Goal: Task Accomplishment & Management: Use online tool/utility

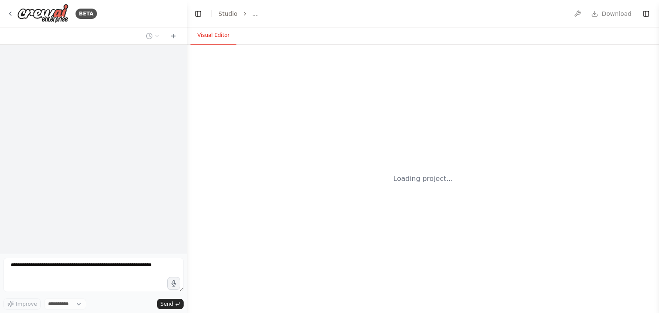
select select "****"
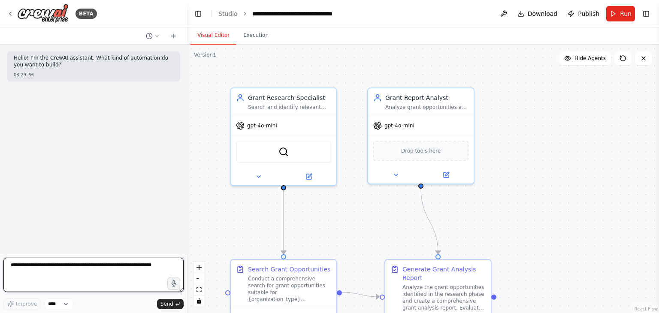
click at [69, 272] on textarea at bounding box center [93, 275] width 180 height 34
type textarea "*"
type textarea "**********"
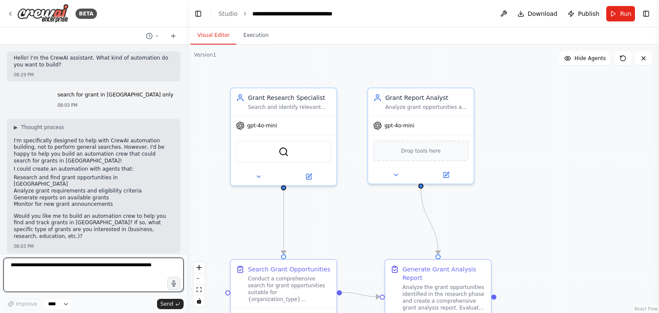
click at [95, 263] on textarea at bounding box center [93, 275] width 180 height 34
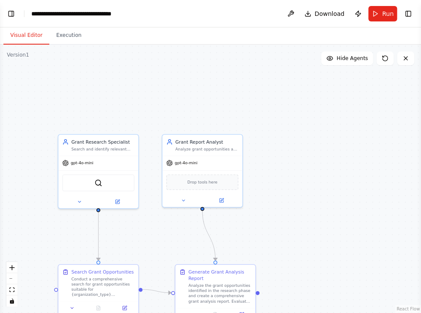
click at [12, 14] on button "Toggle Left Sidebar" at bounding box center [11, 14] width 12 height 12
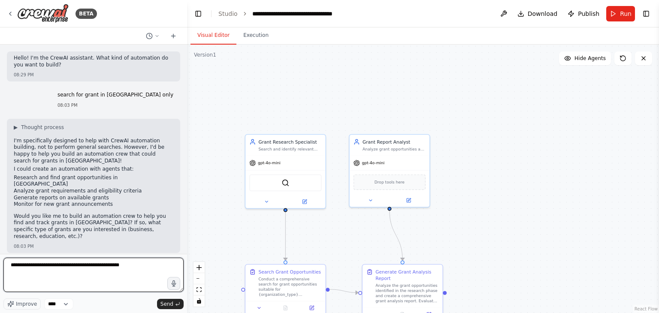
click at [124, 263] on textarea "**********" at bounding box center [93, 275] width 180 height 34
type textarea "**********"
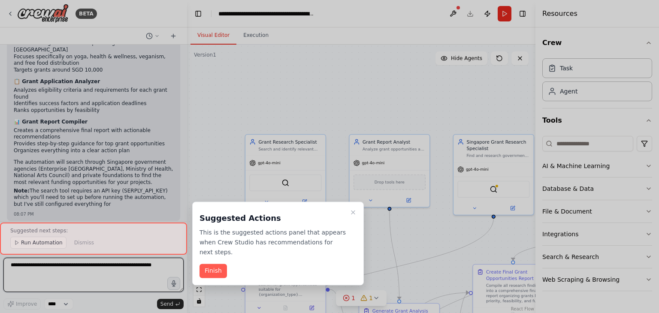
scroll to position [817, 0]
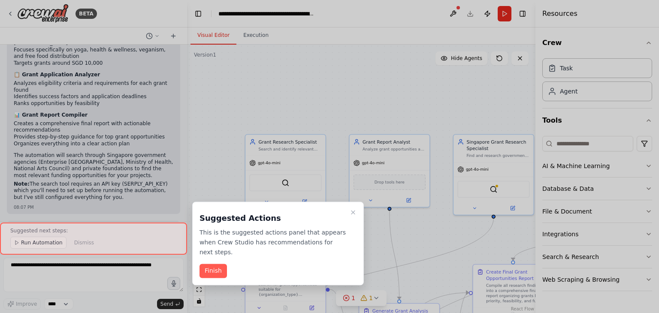
click at [523, 14] on div at bounding box center [329, 156] width 659 height 313
click at [208, 264] on button "Finish" at bounding box center [212, 271] width 27 height 14
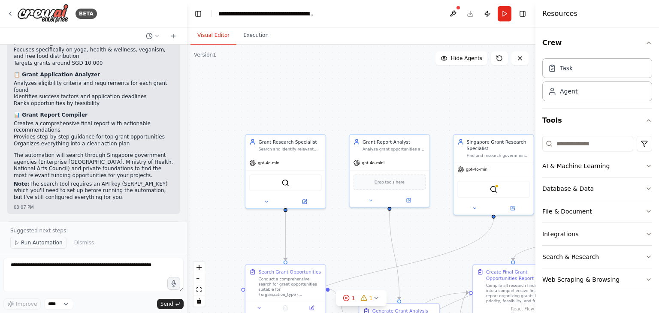
click at [40, 241] on span "Run Automation" at bounding box center [42, 242] width 42 height 7
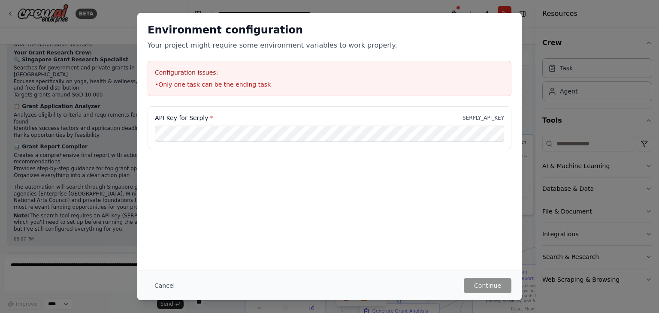
click at [496, 295] on div "Cancel Continue" at bounding box center [329, 286] width 384 height 30
click at [166, 286] on button "Cancel" at bounding box center [165, 285] width 34 height 15
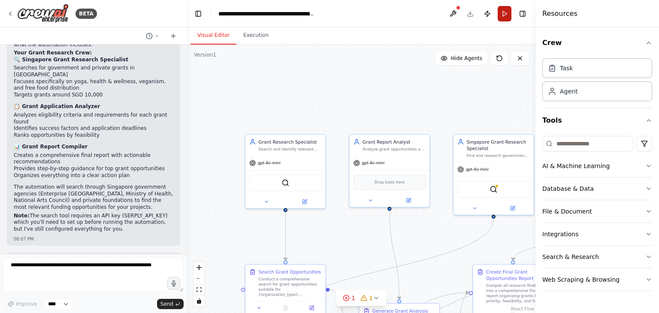
click at [507, 14] on button "Run" at bounding box center [505, 13] width 14 height 15
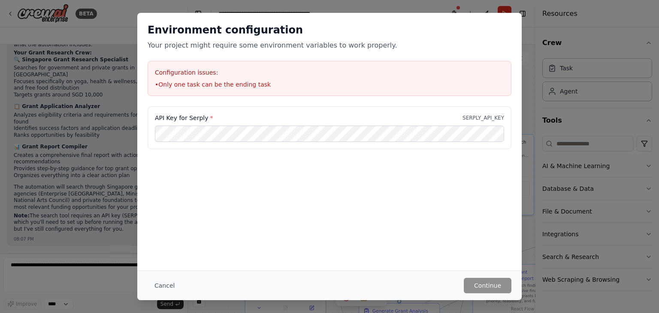
click at [85, 278] on div "Environment configuration Your project might require some environment variables…" at bounding box center [329, 156] width 659 height 313
click at [162, 286] on button "Cancel" at bounding box center [165, 285] width 34 height 15
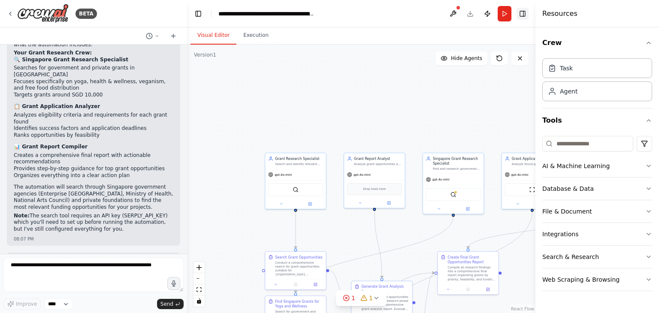
click at [524, 13] on button "Toggle Right Sidebar" at bounding box center [522, 14] width 12 height 12
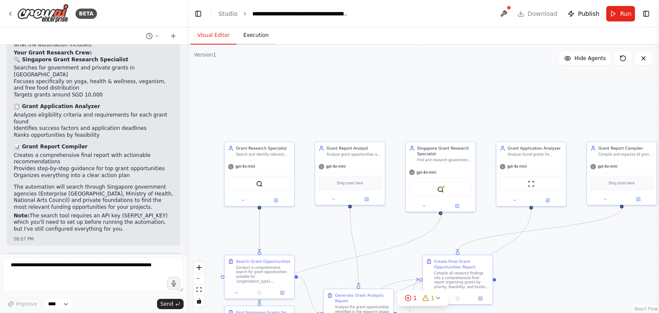
click at [245, 39] on button "Execution" at bounding box center [255, 36] width 39 height 18
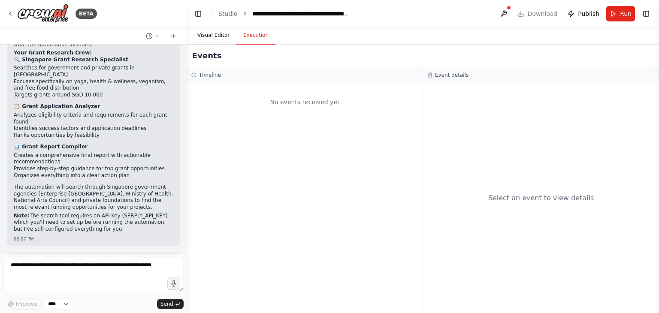
click at [213, 33] on button "Visual Editor" at bounding box center [213, 36] width 46 height 18
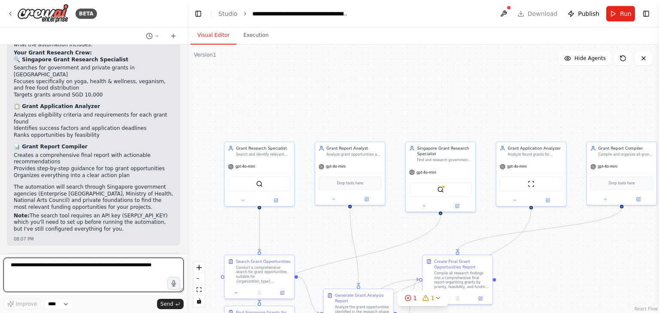
click at [93, 266] on textarea at bounding box center [93, 275] width 180 height 34
click at [66, 264] on textarea "**********" at bounding box center [93, 275] width 180 height 34
type textarea "**********"
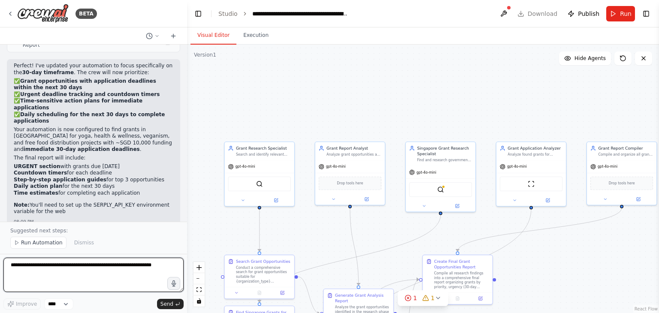
scroll to position [1320, 0]
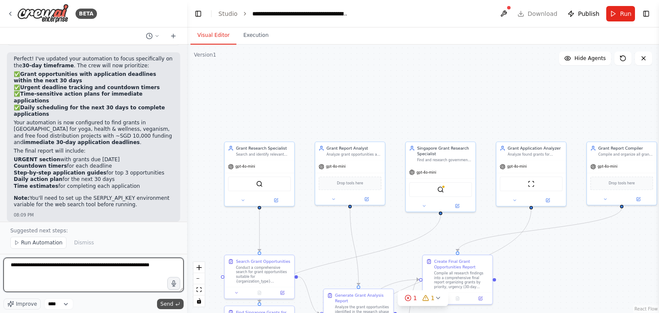
type textarea "**********"
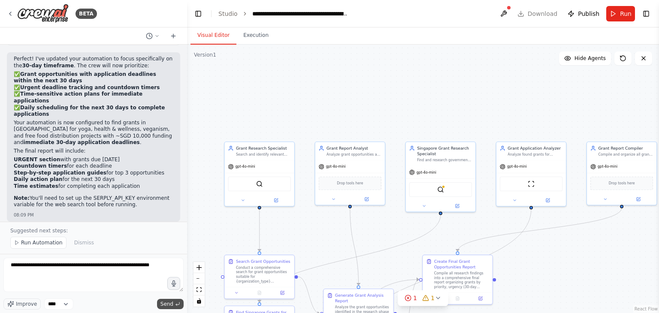
click at [169, 301] on span "Send" at bounding box center [166, 304] width 13 height 7
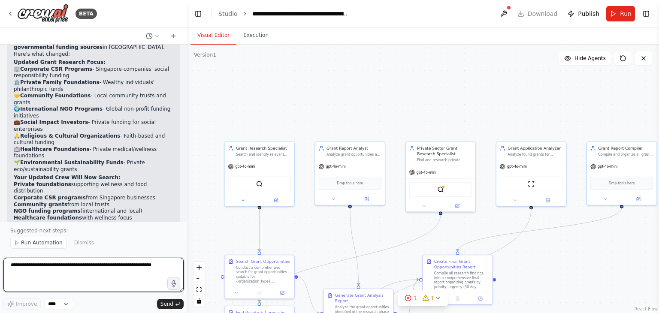
scroll to position [1845, 0]
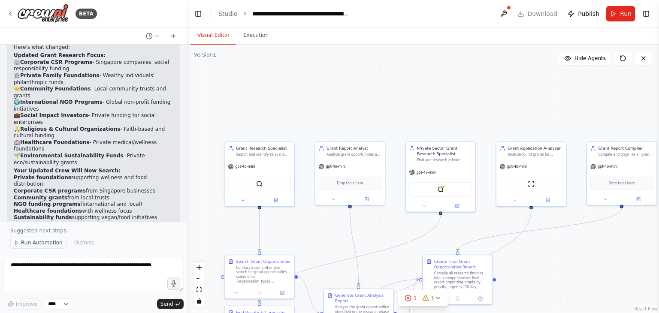
click at [46, 244] on span "Run Automation" at bounding box center [42, 242] width 42 height 7
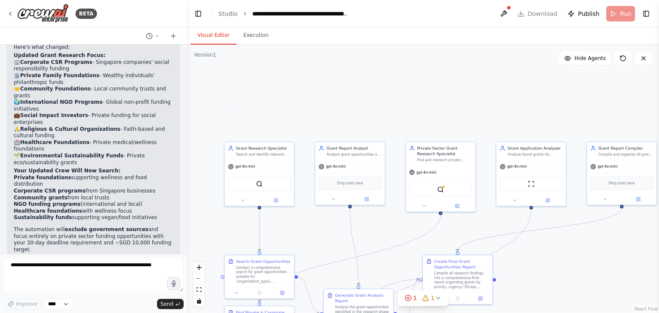
scroll to position [1813, 0]
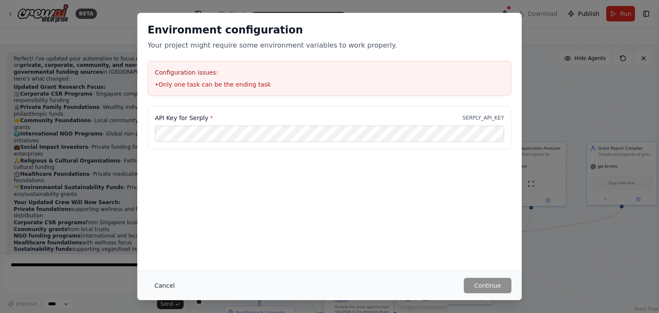
click at [165, 285] on button "Cancel" at bounding box center [165, 285] width 34 height 15
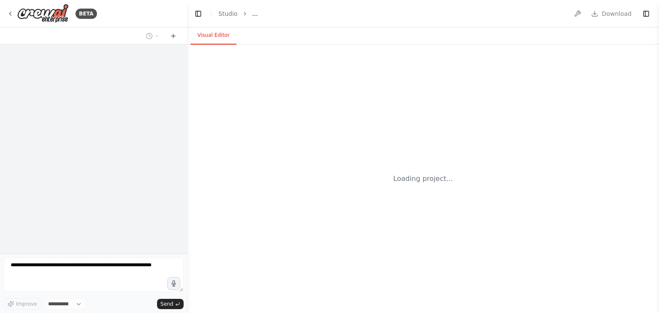
select select "****"
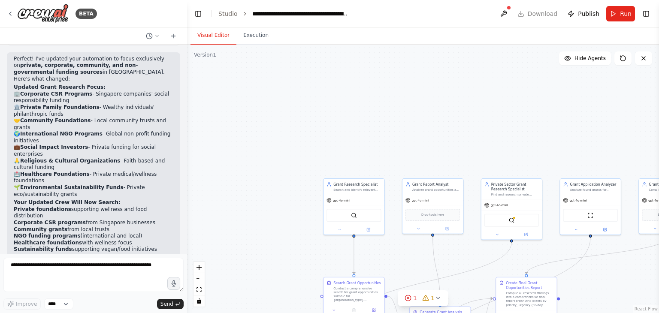
scroll to position [1820, 0]
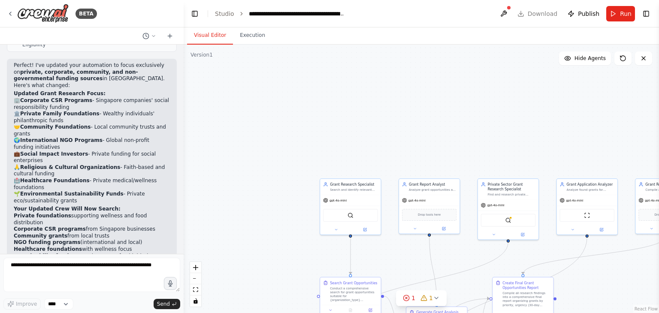
click at [184, 232] on div "BETA Hello! I'm the CrewAI assistant. What kind of automation do you want to bu…" at bounding box center [329, 156] width 659 height 313
click at [405, 294] on div "1" at bounding box center [409, 298] width 12 height 9
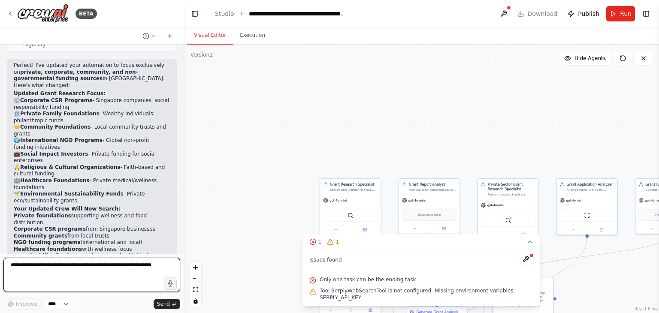
click at [123, 268] on textarea at bounding box center [91, 275] width 177 height 34
type textarea "**********"
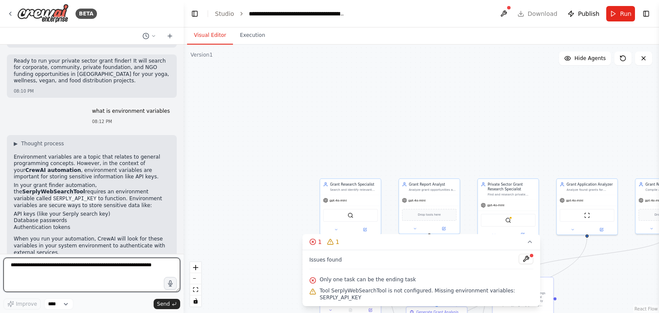
scroll to position [2084, 0]
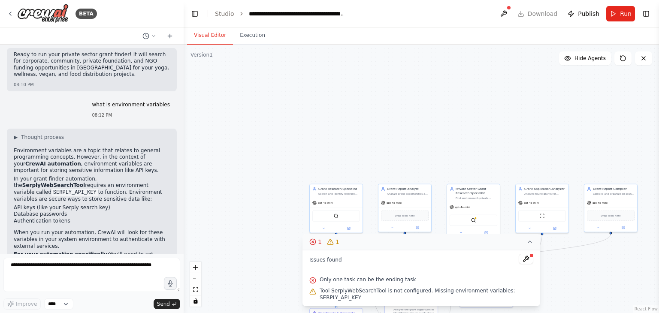
click at [529, 245] on icon at bounding box center [529, 242] width 7 height 7
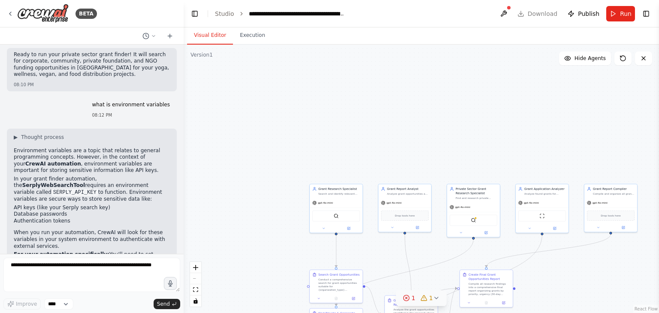
click at [434, 296] on icon at bounding box center [436, 298] width 7 height 7
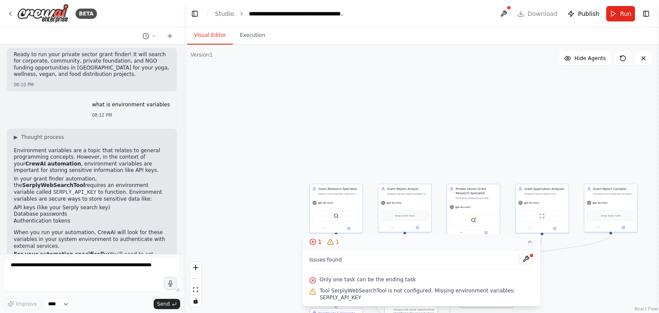
click at [528, 245] on icon at bounding box center [529, 242] width 7 height 7
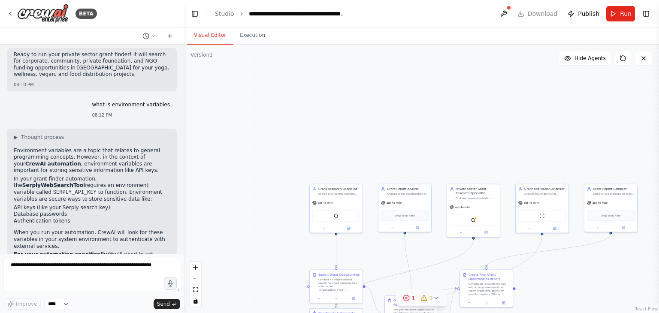
click at [597, 287] on div ".deletable-edge-delete-btn { width: 20px; height: 20px; border: 0px solid #ffff…" at bounding box center [421, 179] width 475 height 269
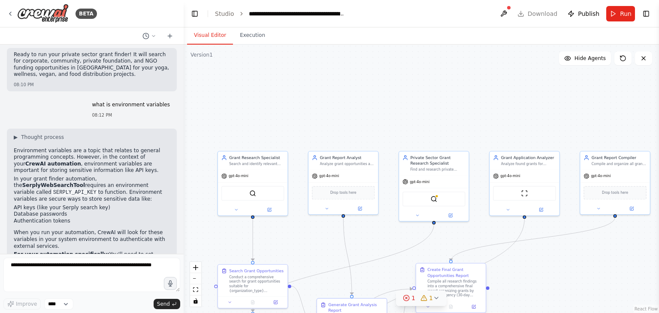
click at [455, 281] on div "Compile all research findings into a comprehensive final report organizing gran…" at bounding box center [454, 289] width 55 height 18
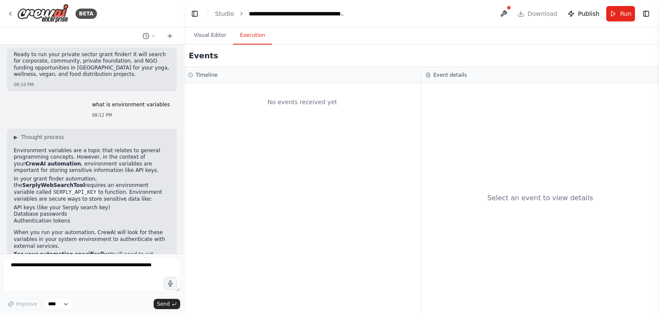
click at [245, 37] on button "Execution" at bounding box center [252, 36] width 39 height 18
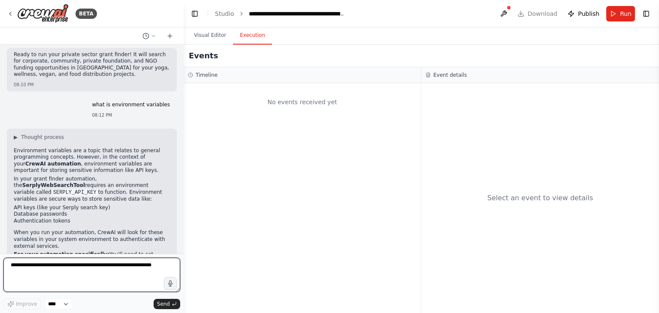
click at [121, 263] on textarea at bounding box center [91, 275] width 177 height 34
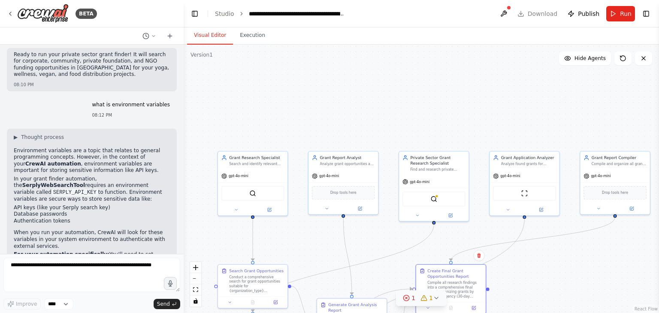
click at [210, 35] on button "Visual Editor" at bounding box center [210, 36] width 46 height 18
click at [350, 309] on div "Generate Grant Analysis Report" at bounding box center [355, 306] width 55 height 11
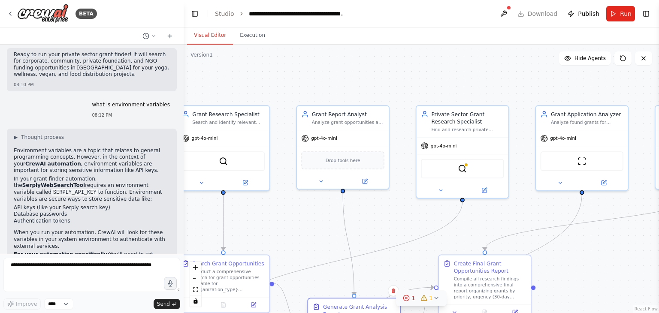
click at [338, 311] on div "Generate Grant Analysis Report" at bounding box center [359, 310] width 72 height 15
click at [338, 311] on div "Generate Grant Analysis Report" at bounding box center [363, 310] width 72 height 15
click at [268, 33] on div "Visual Editor Execution" at bounding box center [421, 35] width 475 height 17
click at [258, 35] on button "Execution" at bounding box center [252, 36] width 39 height 18
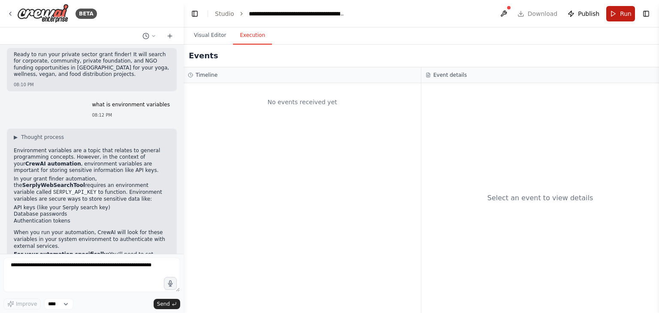
click at [626, 16] on span "Run" at bounding box center [626, 13] width 12 height 9
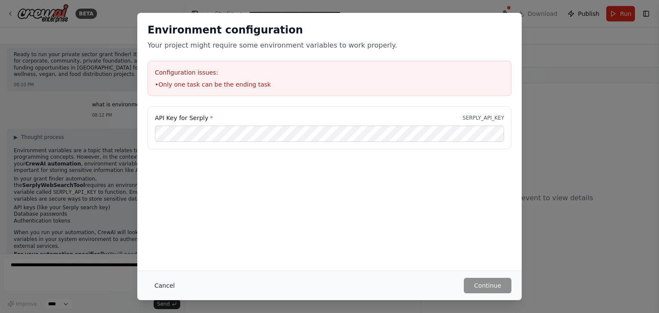
click at [155, 287] on button "Cancel" at bounding box center [165, 285] width 34 height 15
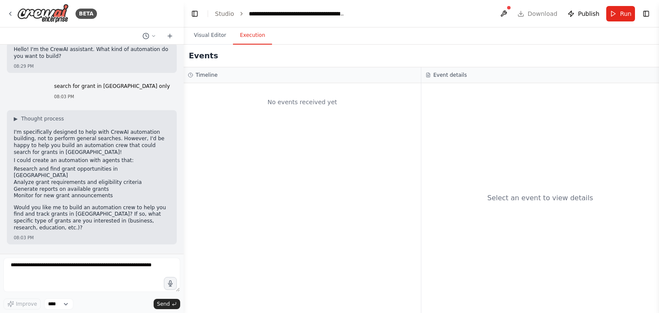
scroll to position [0, 0]
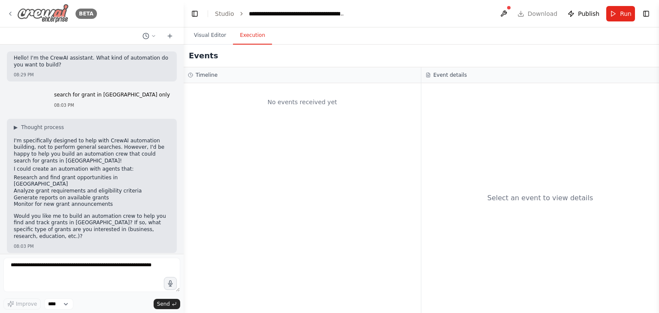
click at [9, 12] on icon at bounding box center [10, 13] width 7 height 7
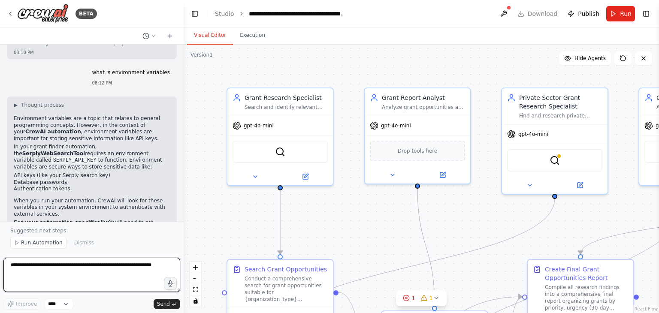
scroll to position [2116, 0]
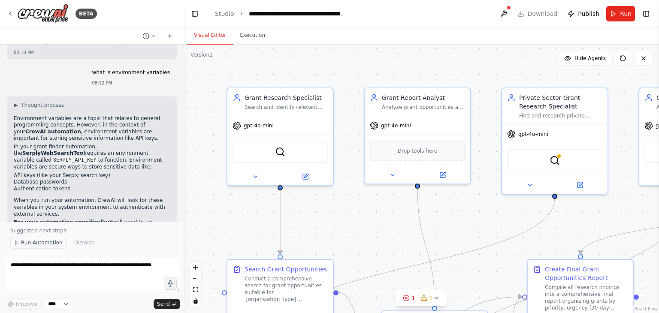
click at [45, 245] on span "Run Automation" at bounding box center [42, 242] width 42 height 7
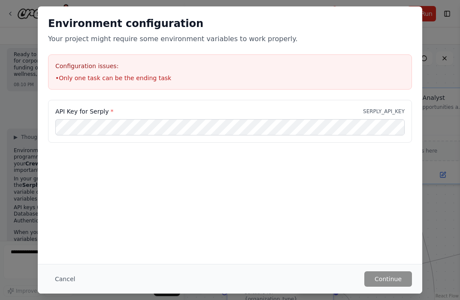
scroll to position [2096, 0]
click at [411, 15] on div "Environment configuration Your project might require some environment variables…" at bounding box center [230, 53] width 384 height 94
click at [66, 277] on button "Cancel" at bounding box center [65, 279] width 34 height 15
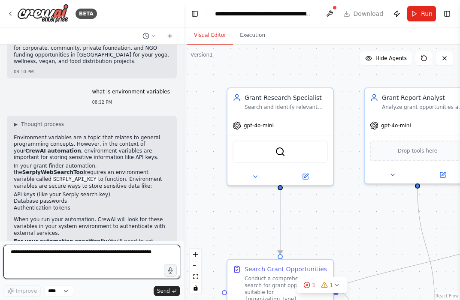
click at [57, 248] on textarea at bounding box center [91, 262] width 177 height 34
type textarea "********"
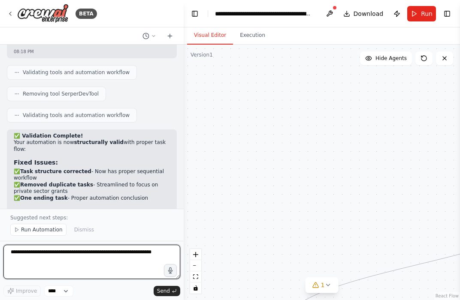
scroll to position [2736, 0]
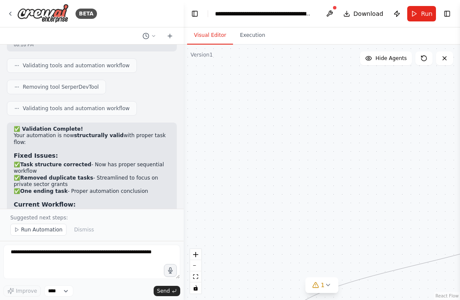
click at [423, 12] on span "Run" at bounding box center [427, 13] width 12 height 9
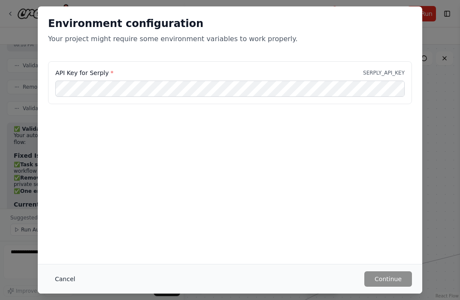
click at [70, 278] on button "Cancel" at bounding box center [65, 279] width 34 height 15
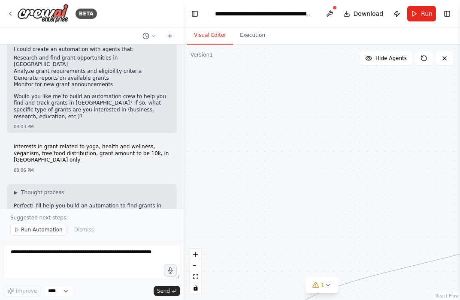
scroll to position [0, 0]
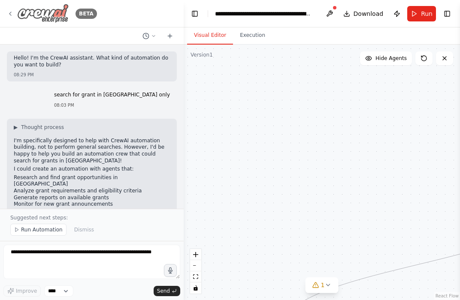
click at [11, 12] on icon at bounding box center [10, 13] width 2 height 3
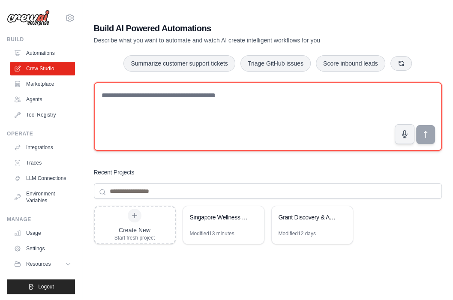
click at [133, 95] on textarea at bounding box center [268, 116] width 348 height 69
type textarea "******"
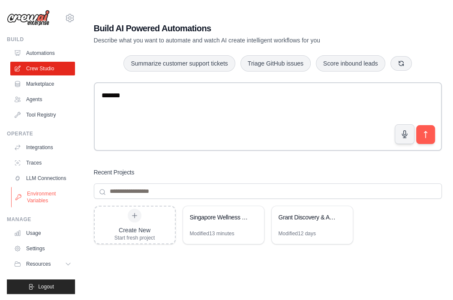
click at [30, 205] on link "Environment Variables" at bounding box center [43, 197] width 65 height 21
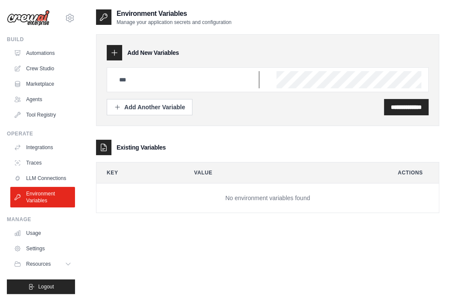
click at [204, 83] on input "text" at bounding box center [186, 79] width 145 height 17
paste input "**********"
type input "**********"
click at [222, 103] on div "**********" at bounding box center [268, 107] width 322 height 16
click at [405, 109] on input "**********" at bounding box center [406, 107] width 31 height 9
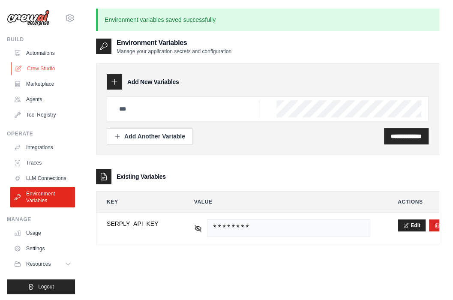
click at [41, 71] on link "Crew Studio" at bounding box center [43, 69] width 65 height 14
click at [38, 64] on link "Crew Studio" at bounding box center [43, 69] width 65 height 14
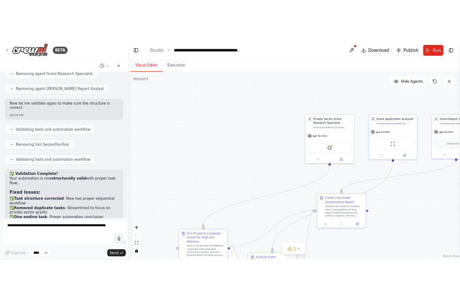
scroll to position [2692, 0]
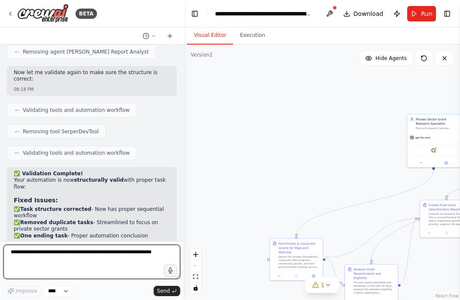
paste textarea "**********"
type textarea "**********"
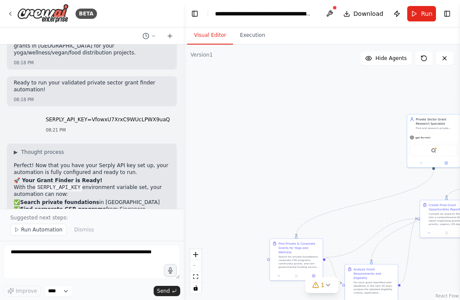
scroll to position [2982, 0]
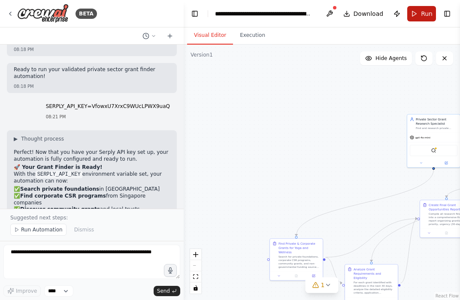
click at [422, 10] on span "Run" at bounding box center [427, 13] width 12 height 9
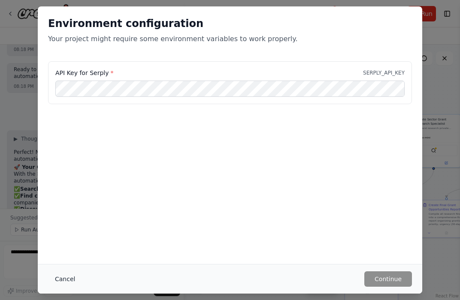
click at [62, 276] on button "Cancel" at bounding box center [65, 279] width 34 height 15
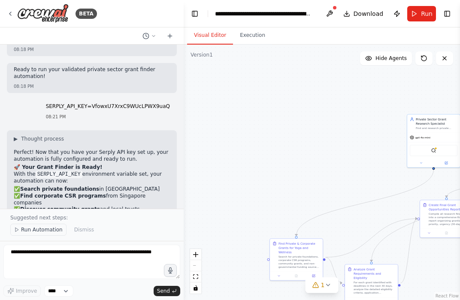
click at [45, 230] on span "Run Automation" at bounding box center [42, 230] width 42 height 7
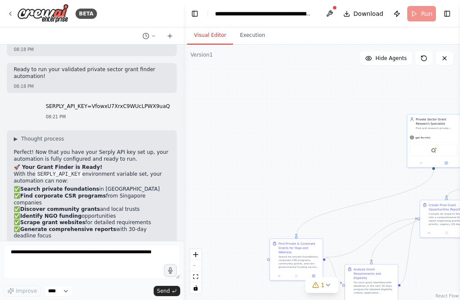
scroll to position [2950, 0]
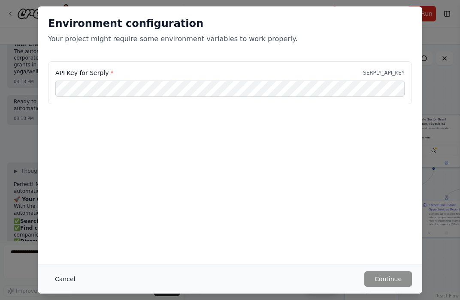
click at [66, 279] on button "Cancel" at bounding box center [65, 279] width 34 height 15
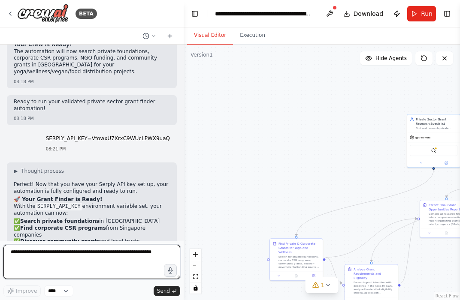
click at [51, 256] on textarea at bounding box center [91, 262] width 177 height 34
paste textarea "**********"
type textarea "**********"
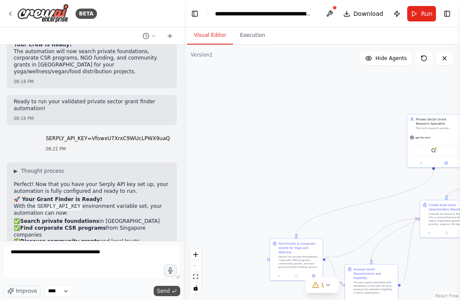
click at [161, 290] on span "Send" at bounding box center [163, 291] width 13 height 7
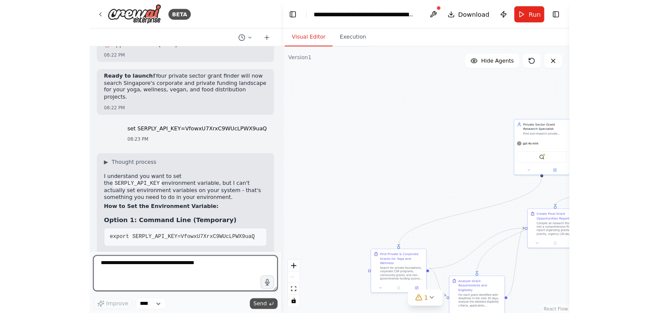
scroll to position [3231, 0]
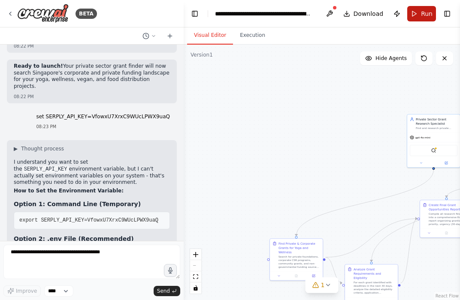
click at [426, 17] on span "Run" at bounding box center [427, 13] width 12 height 9
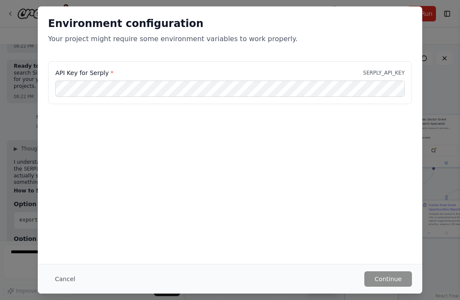
click at [67, 278] on button "Cancel" at bounding box center [65, 279] width 34 height 15
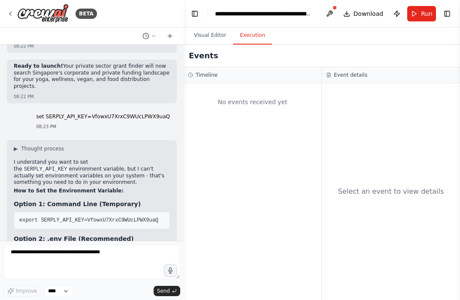
click at [249, 33] on button "Execution" at bounding box center [252, 36] width 39 height 18
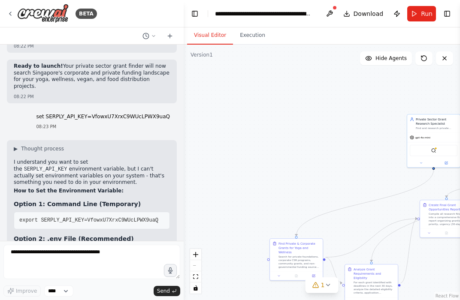
click at [218, 36] on button "Visual Editor" at bounding box center [210, 36] width 46 height 18
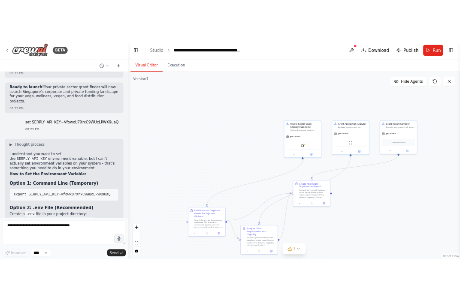
scroll to position [3218, 0]
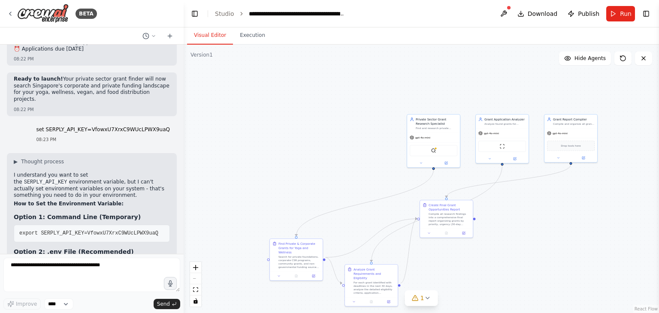
drag, startPoint x: 135, startPoint y: 231, endPoint x: 12, endPoint y: 187, distance: 130.5
click at [12, 187] on div "▶ Thought process I understand you want to set the SERPLY_API_KEY environment v…" at bounding box center [92, 278] width 170 height 251
copy div "Once you've set the environment variable in your system, your Singapore grant f…"
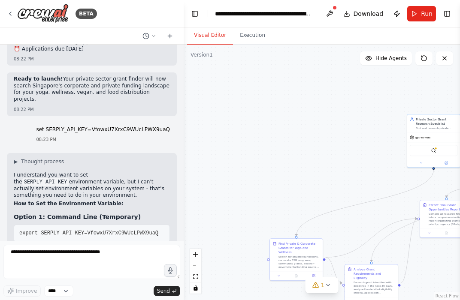
scroll to position [3231, 0]
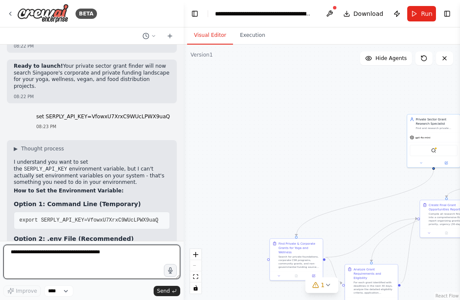
click at [122, 254] on textarea "**********" at bounding box center [91, 262] width 177 height 34
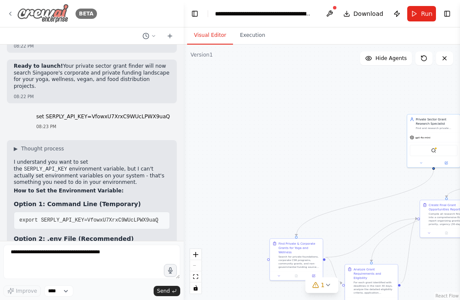
click at [12, 12] on icon at bounding box center [10, 13] width 7 height 7
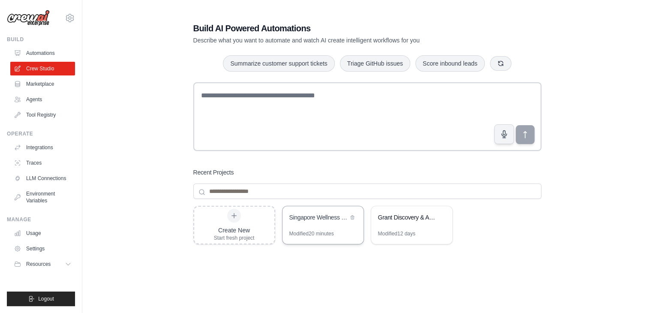
click at [324, 225] on div "Singapore Wellness & Food Distribution Grant Finder" at bounding box center [323, 218] width 81 height 24
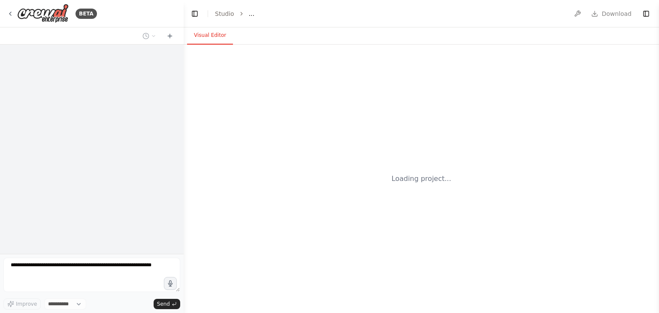
select select "****"
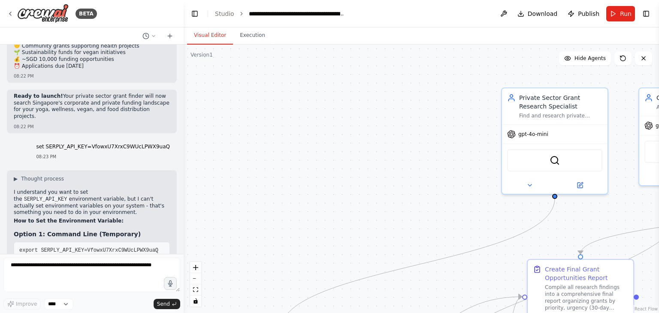
scroll to position [3218, 0]
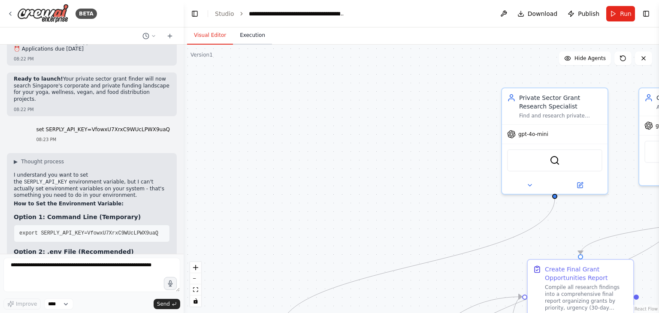
click at [257, 38] on button "Execution" at bounding box center [252, 36] width 39 height 18
click at [216, 36] on button "Visual Editor" at bounding box center [210, 36] width 46 height 18
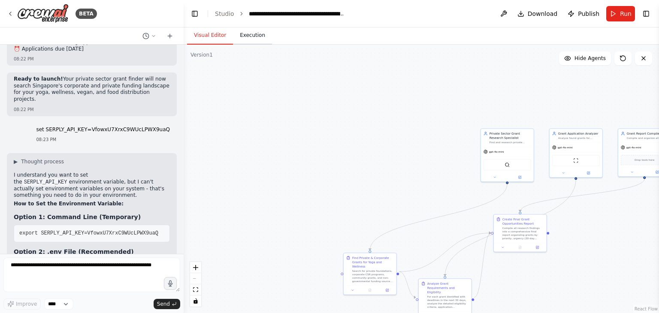
click at [240, 31] on button "Execution" at bounding box center [252, 36] width 39 height 18
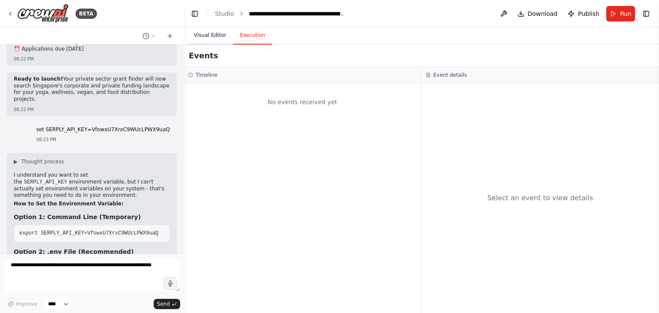
click at [210, 40] on button "Visual Editor" at bounding box center [210, 36] width 46 height 18
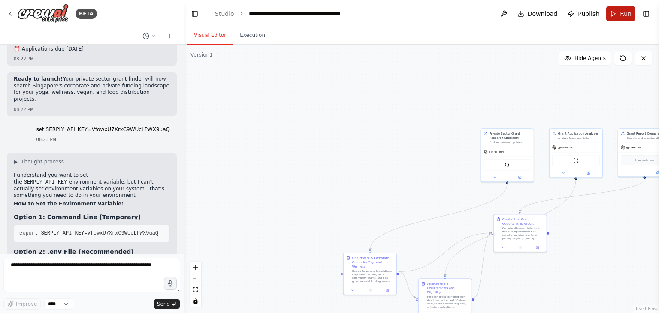
click at [622, 11] on span "Run" at bounding box center [626, 13] width 12 height 9
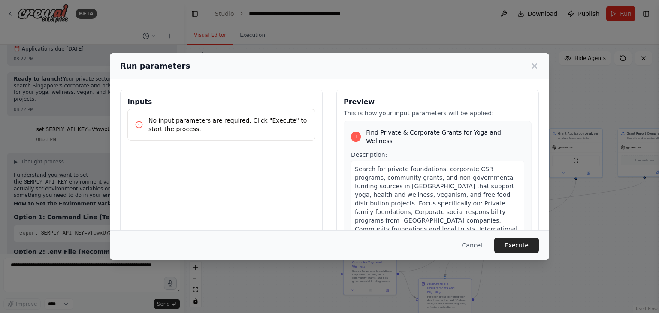
click at [519, 245] on button "Execute" at bounding box center [516, 245] width 45 height 15
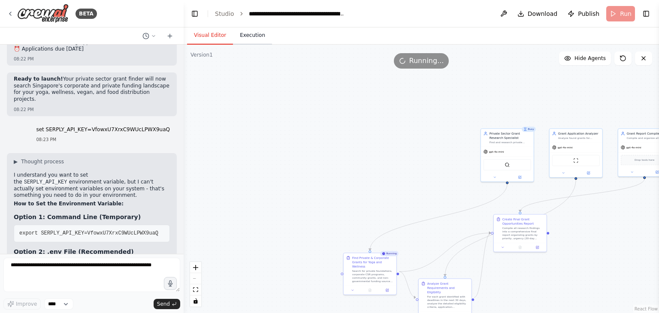
click at [256, 34] on button "Execution" at bounding box center [252, 36] width 39 height 18
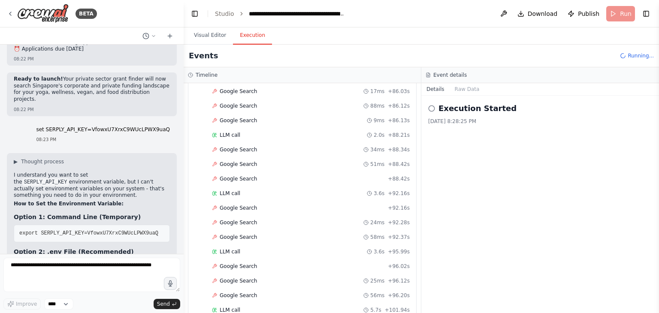
scroll to position [1283, 0]
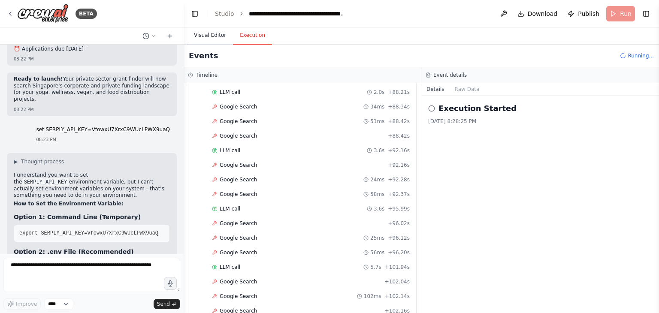
click at [199, 29] on button "Visual Editor" at bounding box center [210, 36] width 46 height 18
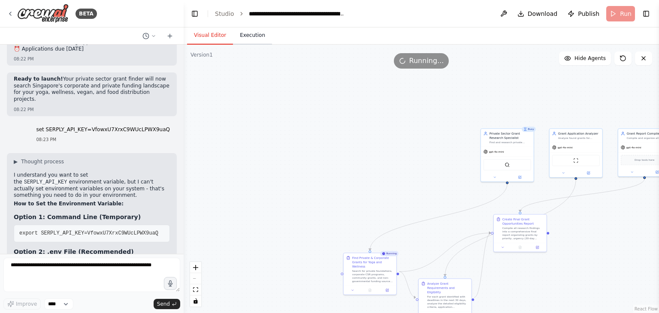
click at [252, 34] on button "Execution" at bounding box center [252, 36] width 39 height 18
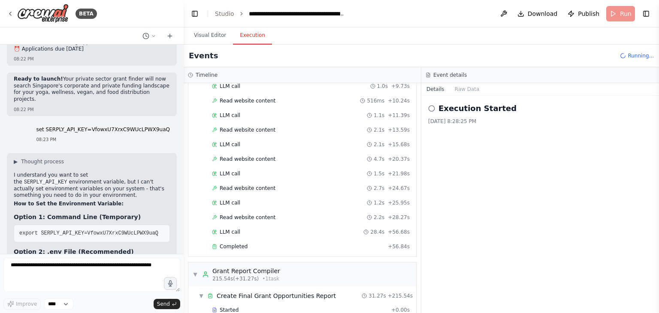
scroll to position [1784, 0]
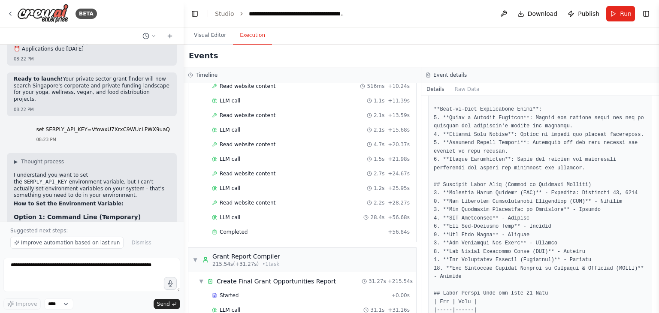
scroll to position [729, 0]
click at [231, 229] on span "Completed" at bounding box center [234, 232] width 28 height 7
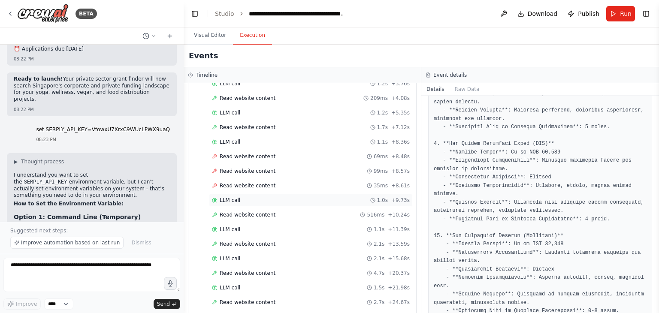
scroll to position [1784, 0]
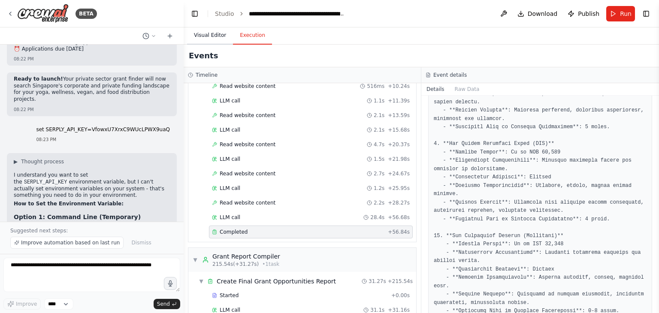
click at [195, 29] on button "Visual Editor" at bounding box center [210, 36] width 46 height 18
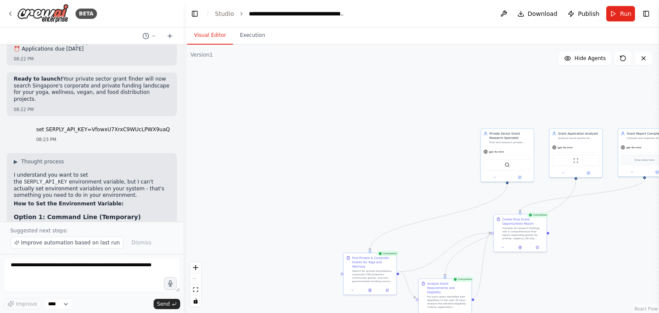
click at [317, 182] on div ".deletable-edge-delete-btn { width: 20px; height: 20px; border: 0px solid #ffff…" at bounding box center [421, 179] width 475 height 269
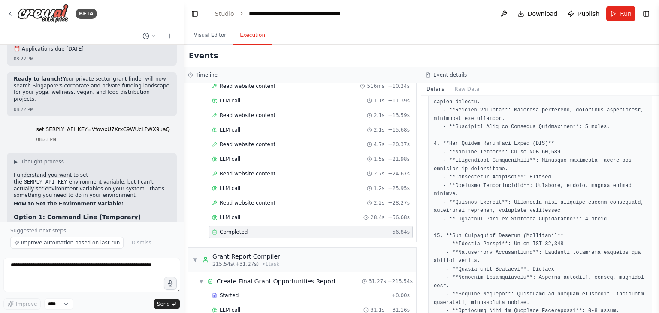
click at [245, 37] on button "Execution" at bounding box center [252, 36] width 39 height 18
click at [199, 33] on button "Visual Editor" at bounding box center [210, 36] width 46 height 18
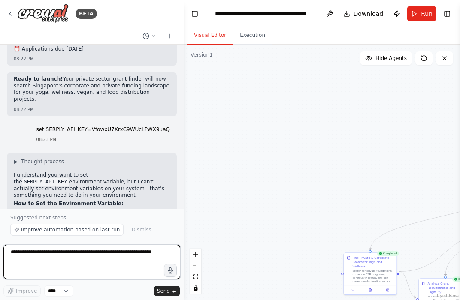
click at [109, 254] on textarea at bounding box center [91, 262] width 177 height 34
click at [115, 254] on textarea at bounding box center [91, 262] width 177 height 34
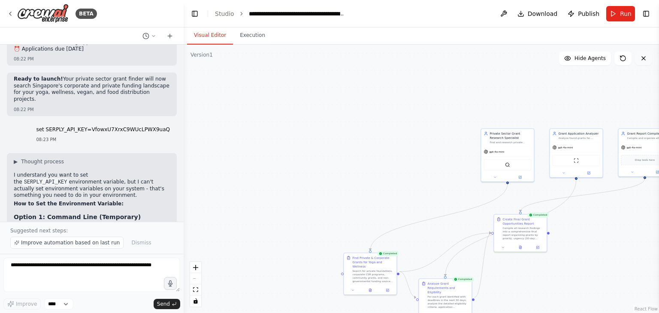
click at [643, 61] on icon at bounding box center [643, 58] width 7 height 7
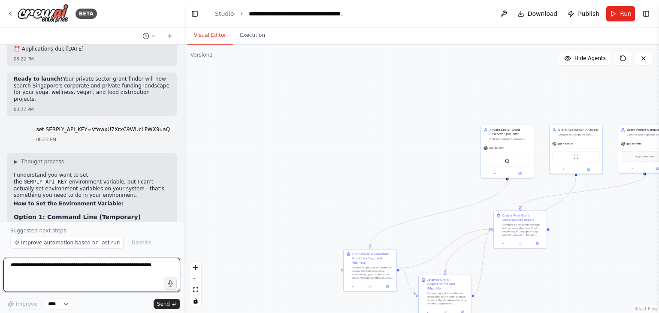
click at [136, 266] on textarea at bounding box center [91, 275] width 177 height 34
type textarea "**********"
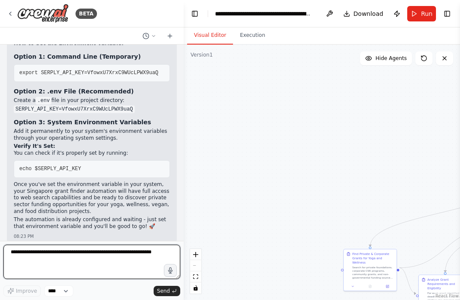
scroll to position [3385, 0]
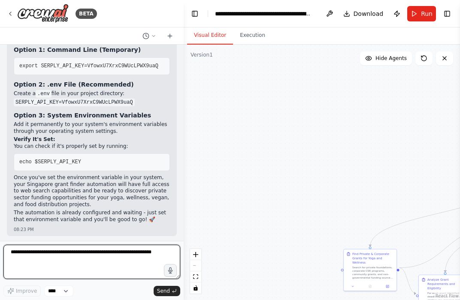
click at [124, 255] on textarea at bounding box center [91, 262] width 177 height 34
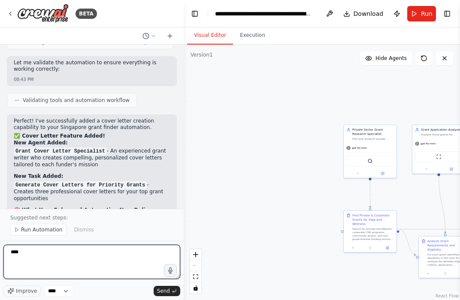
scroll to position [3794, 0]
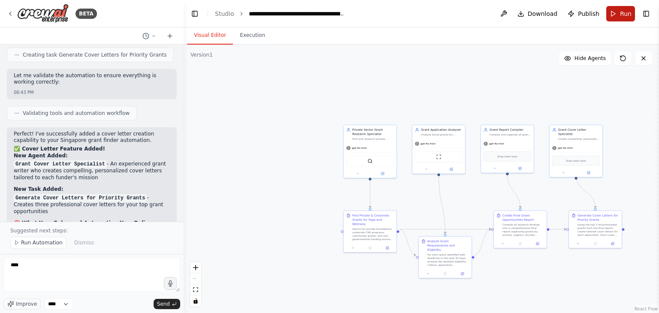
click at [625, 9] on span "Run" at bounding box center [626, 13] width 12 height 9
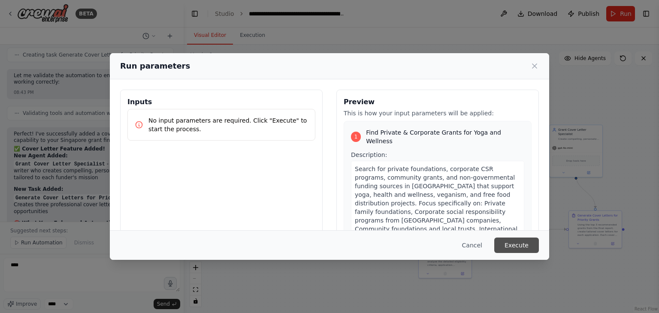
click at [525, 247] on button "Execute" at bounding box center [516, 245] width 45 height 15
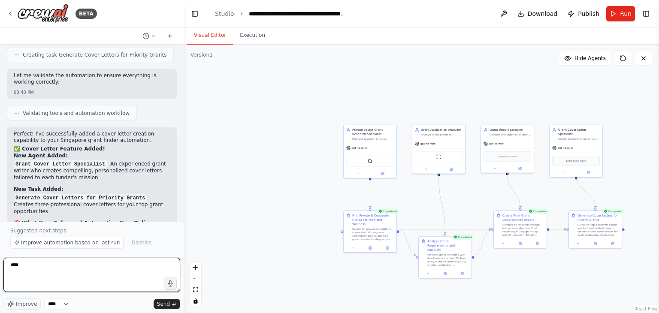
click at [60, 269] on textarea "***" at bounding box center [91, 275] width 177 height 34
type textarea "**********"
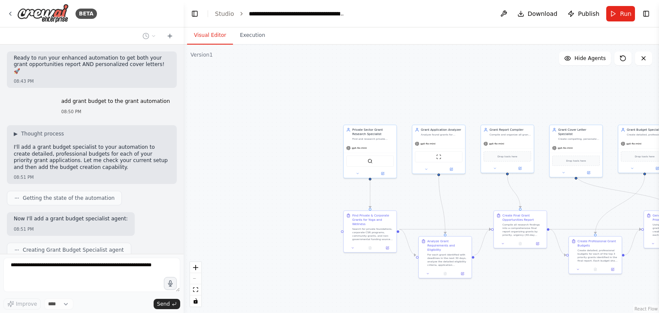
scroll to position [4177, 0]
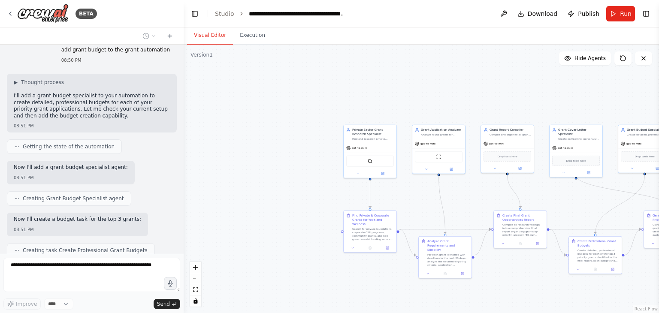
click at [245, 88] on div ".deletable-edge-delete-btn { width: 20px; height: 20px; border: 0px solid #ffff…" at bounding box center [421, 179] width 475 height 269
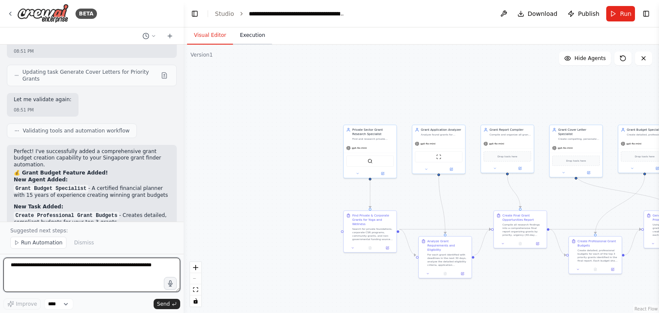
scroll to position [4478, 0]
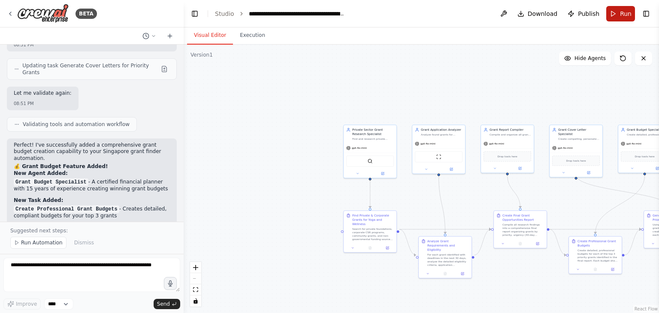
click at [624, 11] on span "Run" at bounding box center [626, 13] width 12 height 9
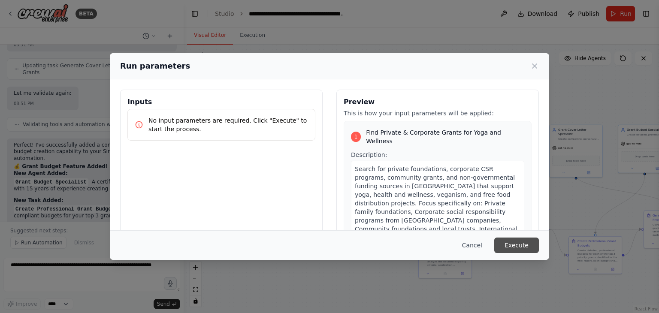
click at [522, 248] on button "Execute" at bounding box center [516, 245] width 45 height 15
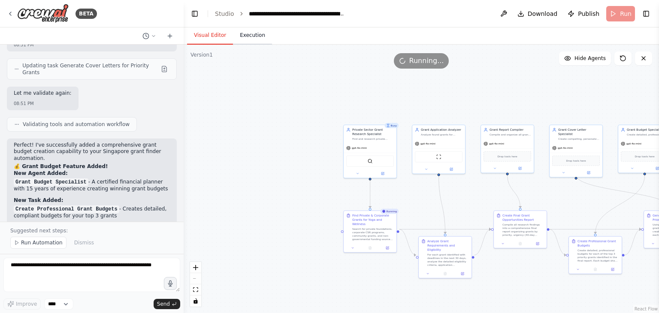
click at [254, 35] on button "Execution" at bounding box center [252, 36] width 39 height 18
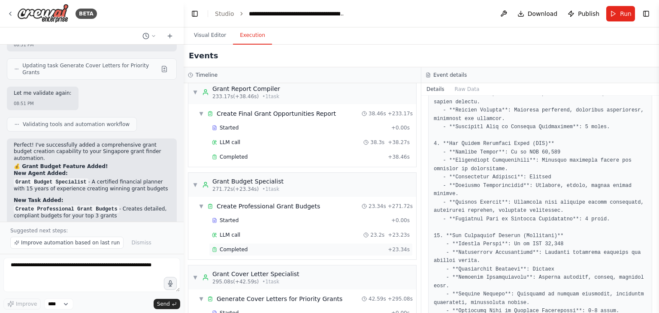
scroll to position [2098, 0]
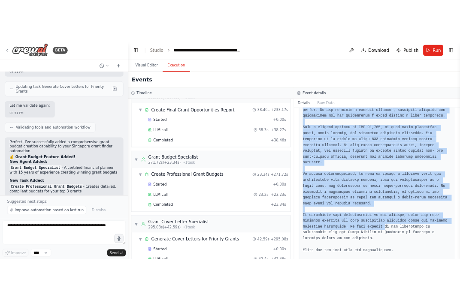
scroll to position [1493, 0]
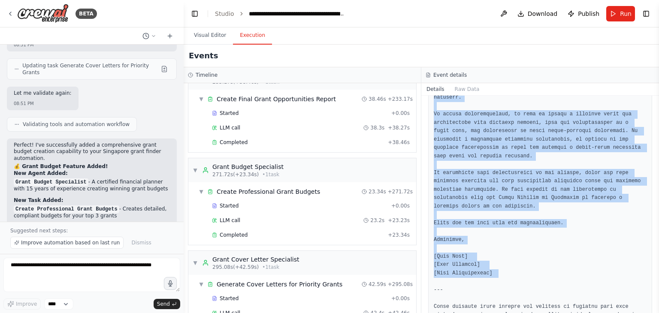
drag, startPoint x: 434, startPoint y: 141, endPoint x: 516, endPoint y: 229, distance: 119.9
copy pre "### Lorem Ipsumd sit Ame Consectet Adipiscingeli Seddoeiusm (TEM) [Inci Utla] […"
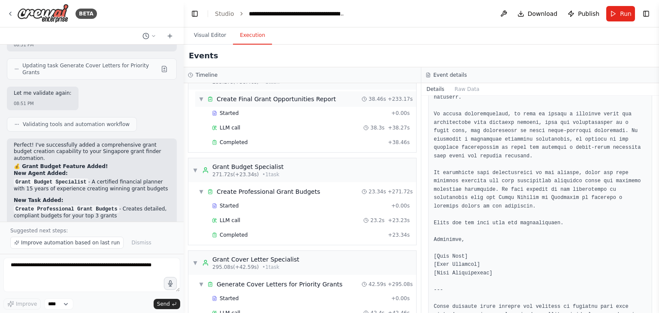
click at [258, 163] on div "Grant Budget Specialist" at bounding box center [247, 167] width 71 height 9
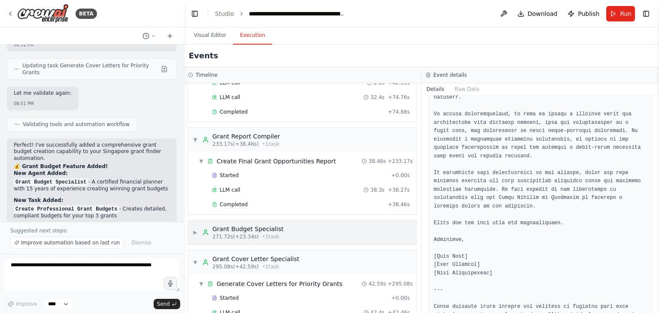
click at [249, 225] on div "Grant Budget Specialist" at bounding box center [247, 229] width 71 height 9
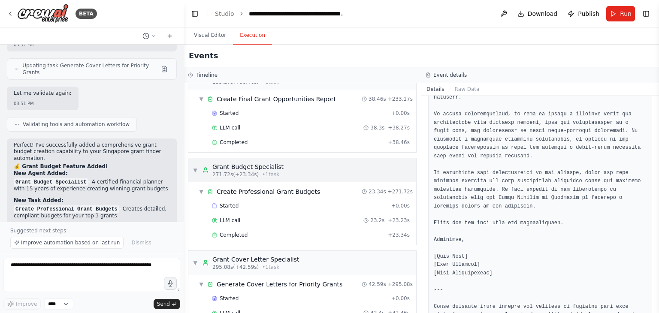
scroll to position [4478, 0]
